Goal: Transaction & Acquisition: Purchase product/service

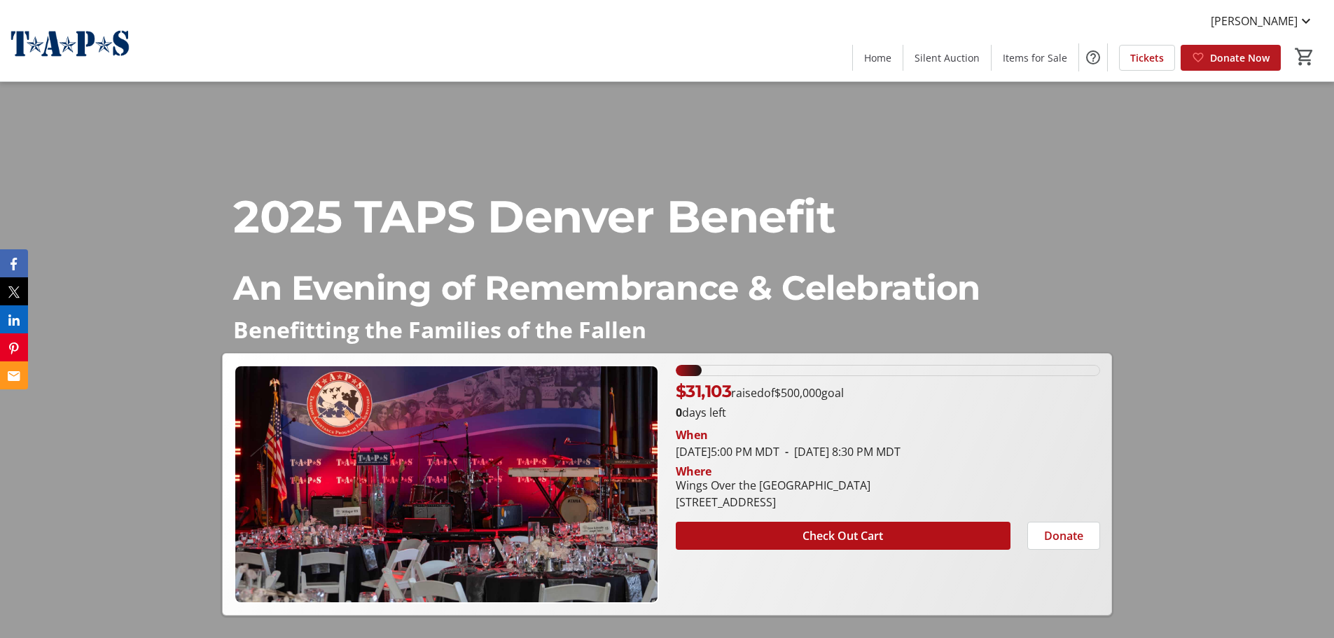
click at [1250, 56] on span "Donate Now" at bounding box center [1240, 57] width 60 height 15
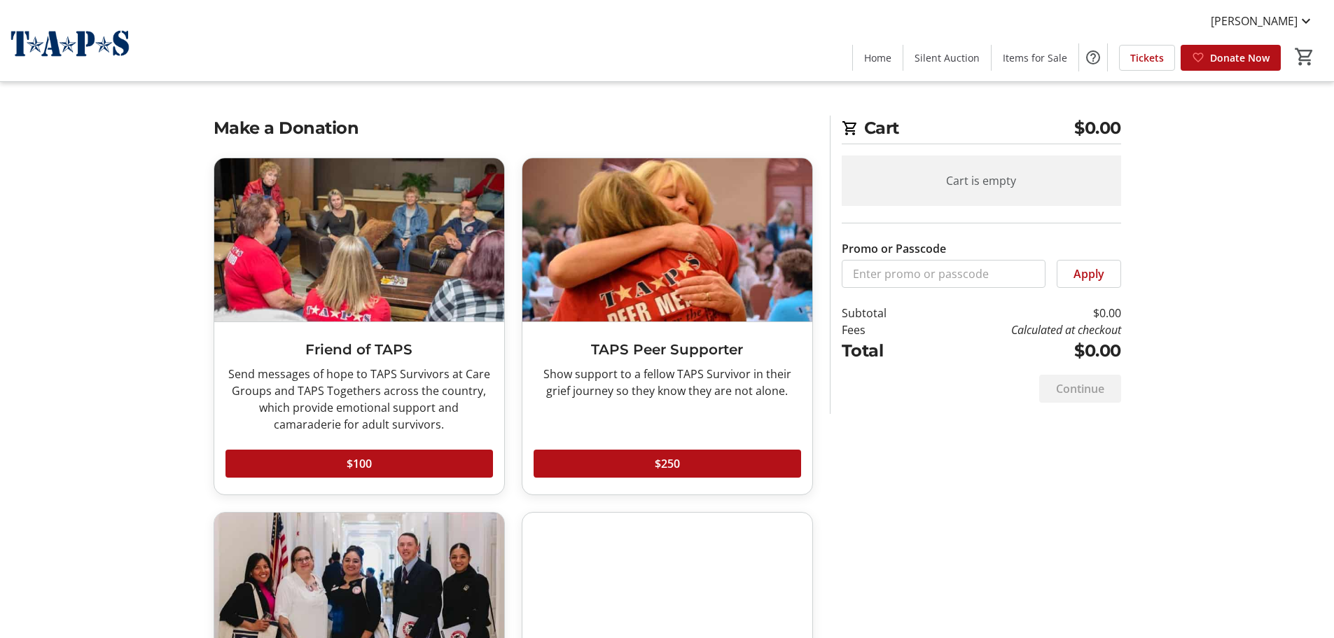
click at [1021, 182] on div "Cart is empty" at bounding box center [980, 180] width 279 height 50
drag, startPoint x: 1062, startPoint y: 130, endPoint x: 1085, endPoint y: 128, distance: 23.1
click at [1063, 129] on h2 "Cart $0.00" at bounding box center [980, 130] width 279 height 29
click at [1103, 125] on span "$0.00" at bounding box center [1097, 128] width 47 height 25
click at [1032, 213] on div "Promo or Passcode Apply" at bounding box center [980, 247] width 279 height 82
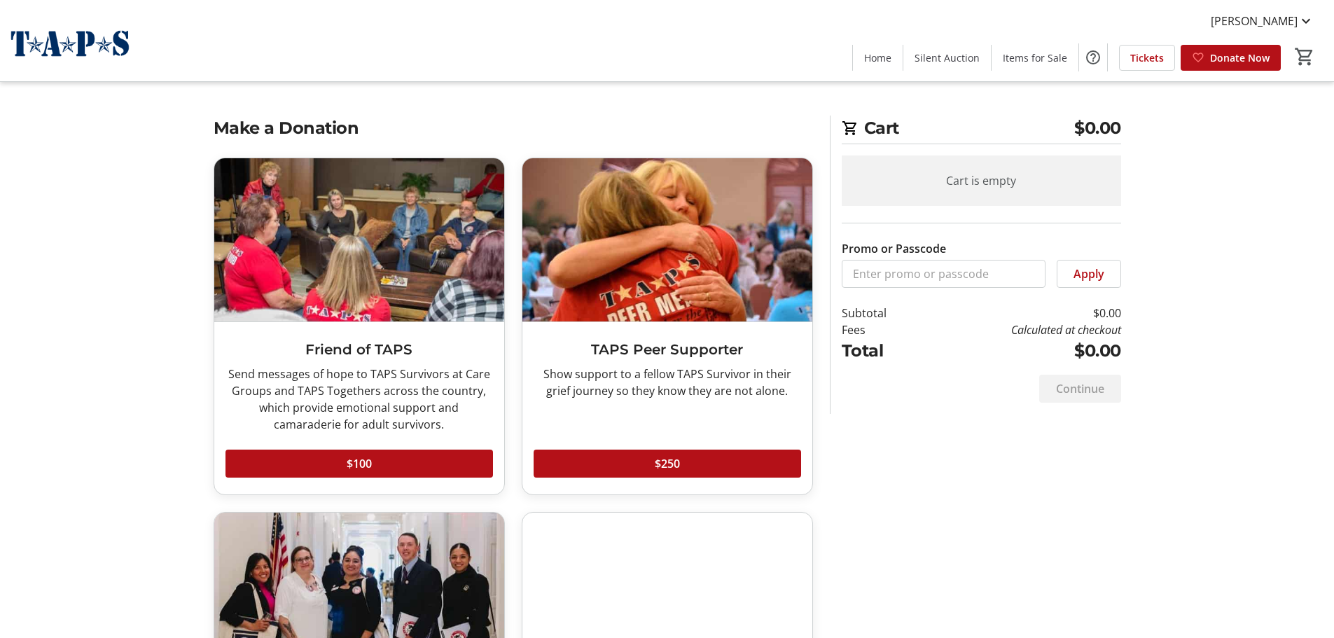
click at [1006, 293] on div "Cart is empty Promo or Passcode Apply Subtotal $0.00 Fees Calculated at checkou…" at bounding box center [980, 259] width 279 height 208
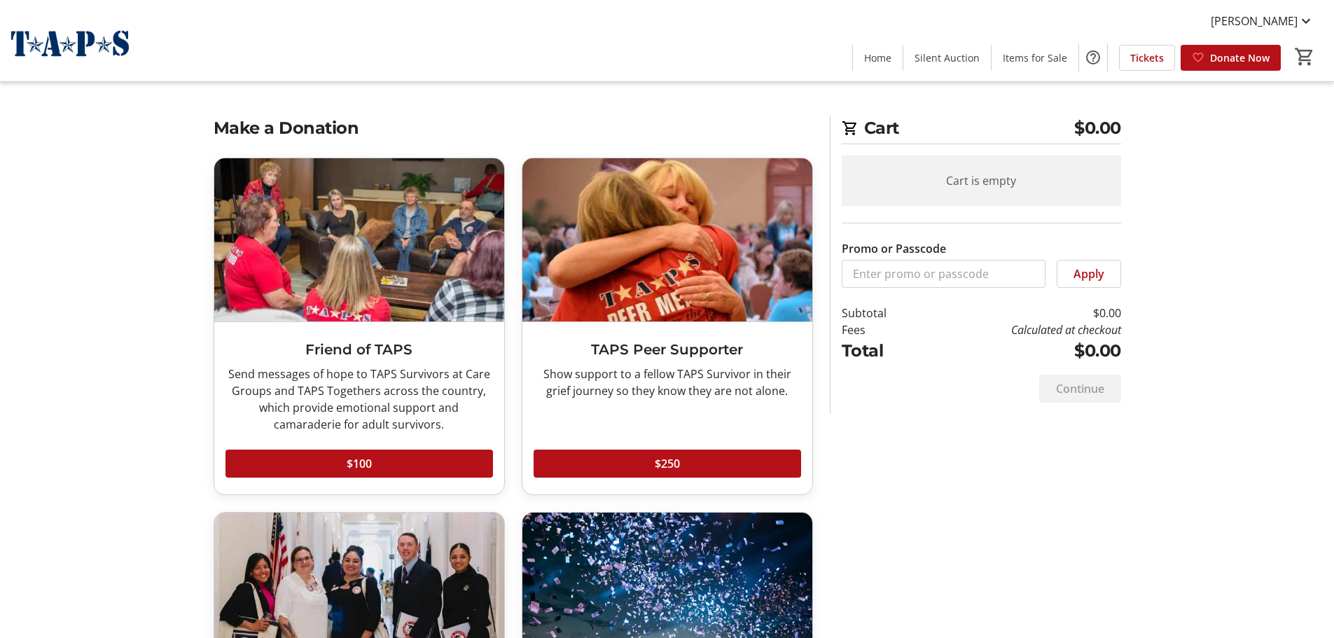
click at [1059, 419] on div "Make a Donation Friend of TAPS Send messages of hope to TAPS Survivors at Care …" at bounding box center [667, 646] width 924 height 1060
click at [1301, 358] on tr-checkout-feature-upsell-ui "Cart $0.00 Cart is empty Promo or Passcode Apply Subtotal $0.00 Fees Calculated…" at bounding box center [667, 587] width 1334 height 1175
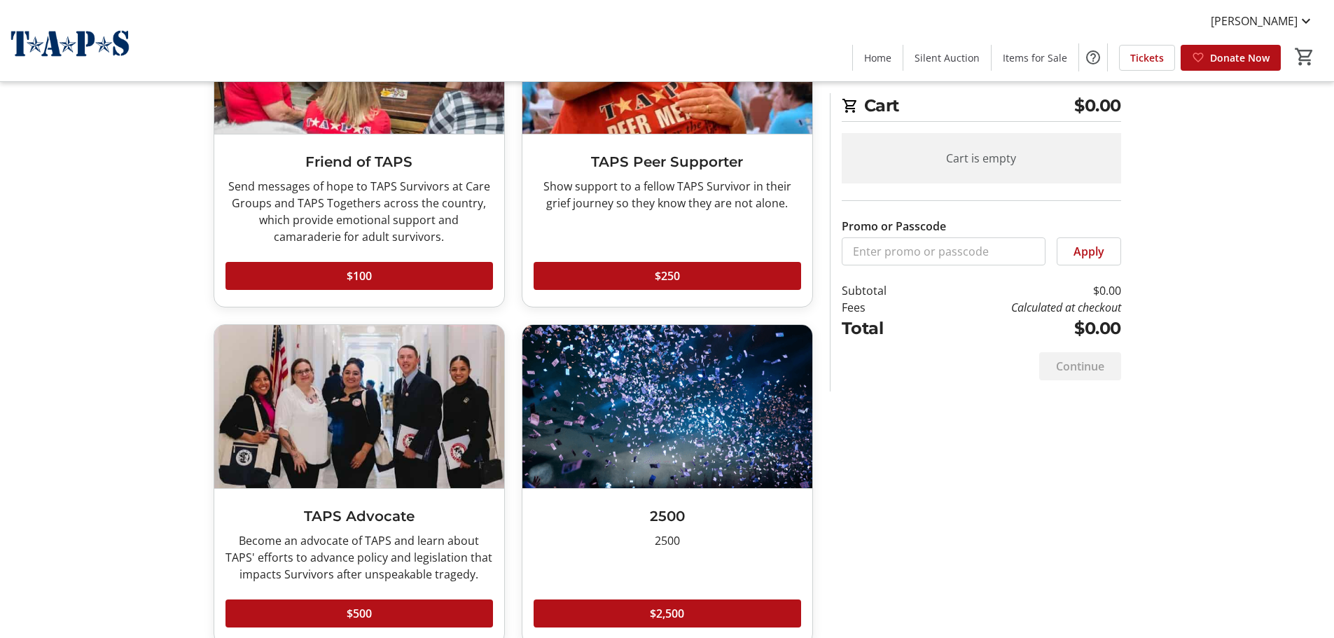
scroll to position [538, 0]
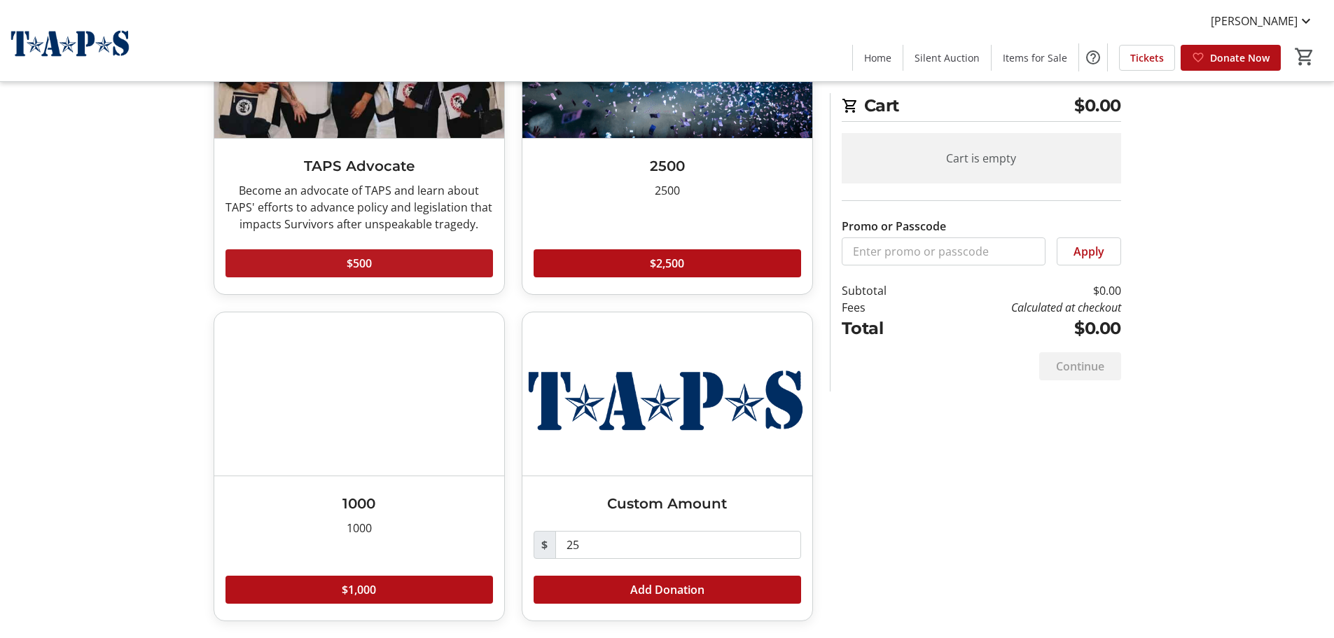
click at [405, 258] on span at bounding box center [358, 263] width 267 height 34
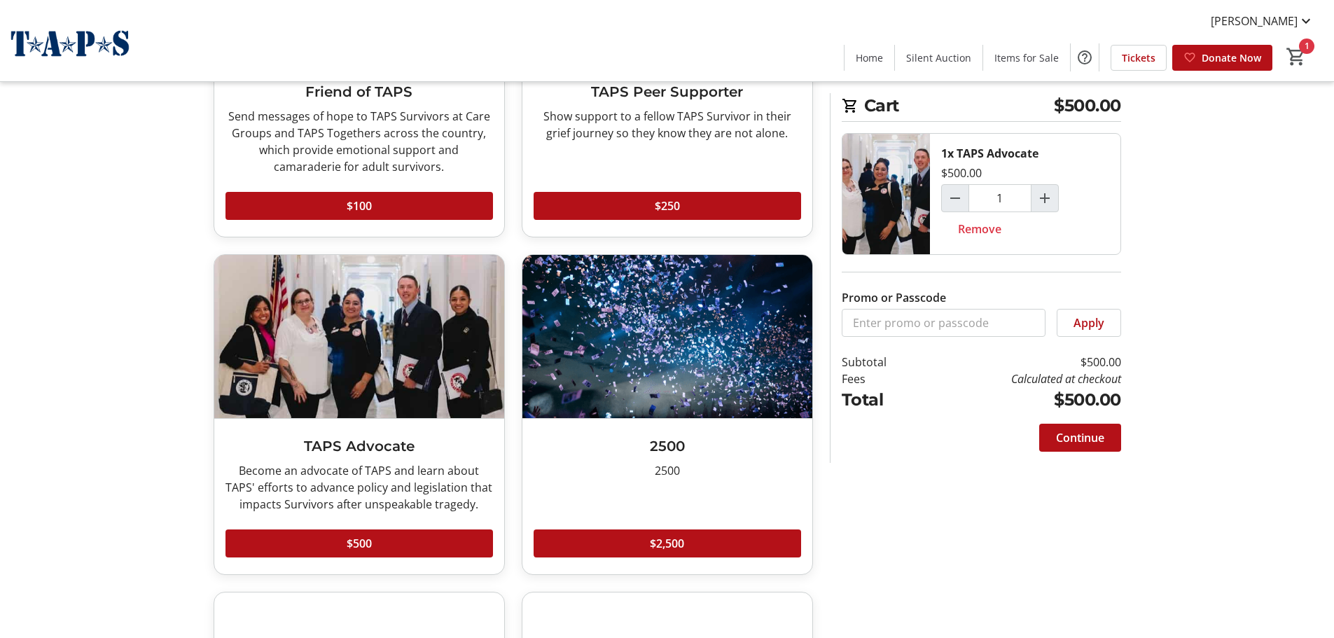
scroll to position [0, 0]
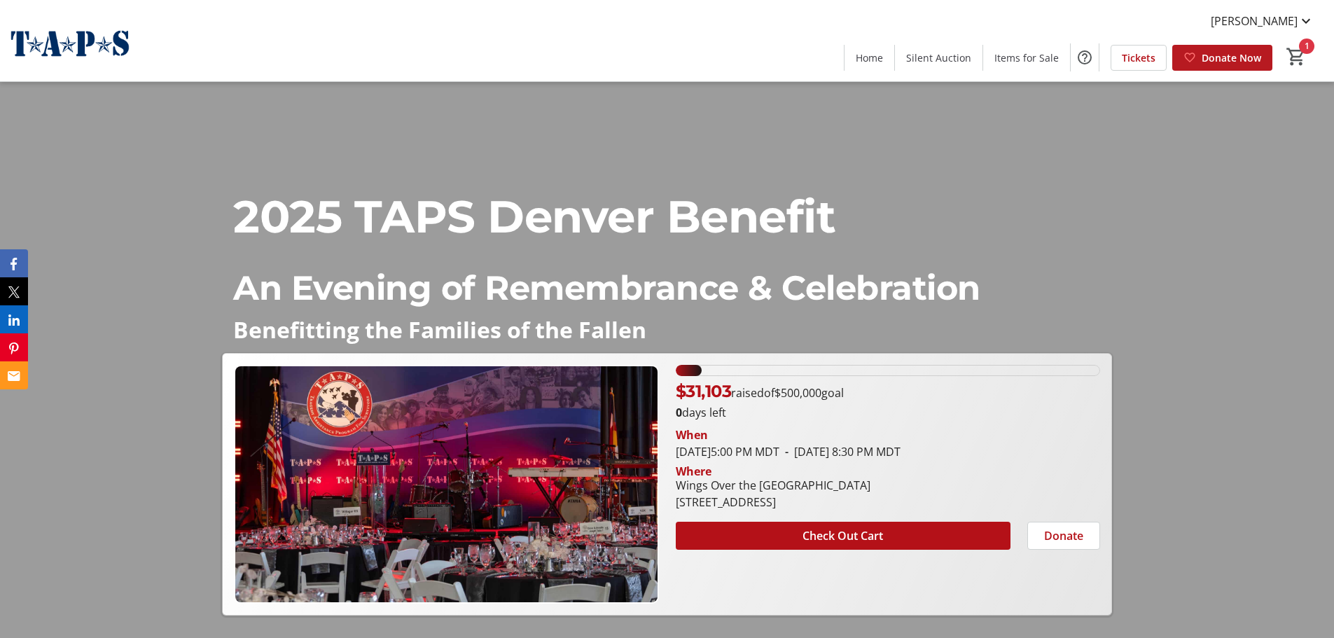
click at [1195, 57] on mat-icon at bounding box center [1189, 57] width 13 height 13
